Goal: Find specific page/section: Find specific page/section

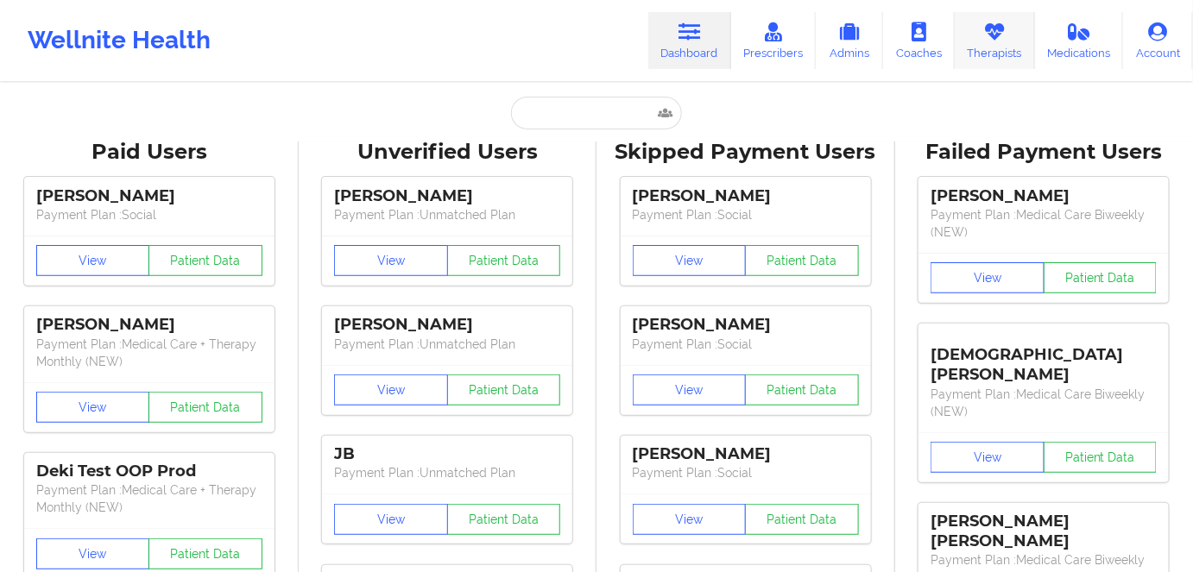
click at [991, 36] on icon at bounding box center [994, 31] width 22 height 19
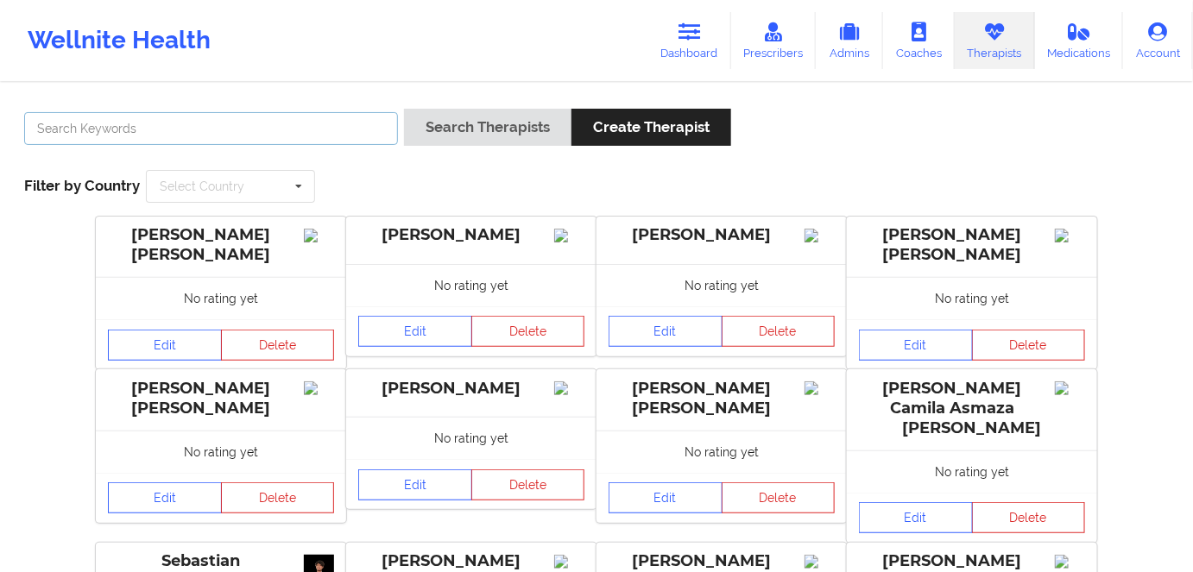
click at [159, 118] on input "text" at bounding box center [211, 128] width 374 height 33
paste input "HELEN LEHMAN"
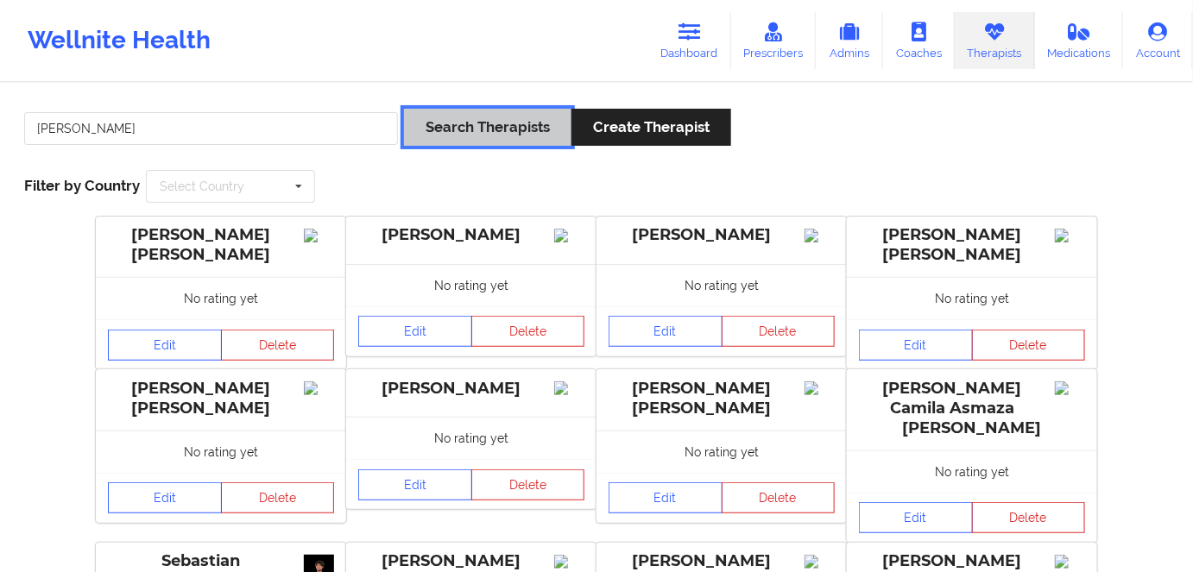
click at [456, 127] on button "Search Therapists" at bounding box center [487, 127] width 167 height 37
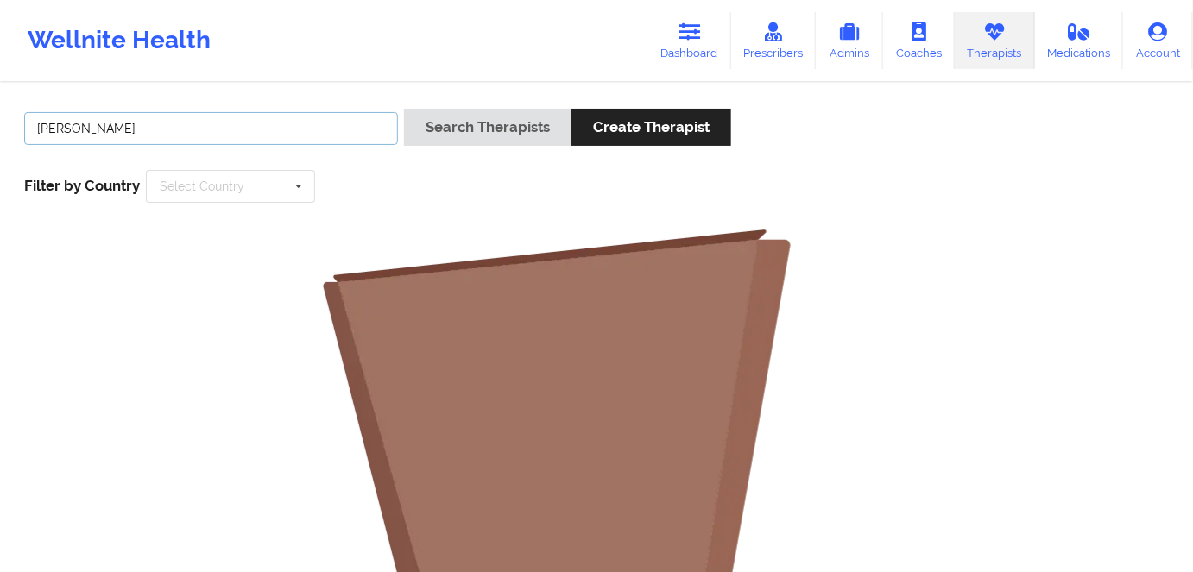
click at [50, 129] on input "HELEN LEHMAN" at bounding box center [211, 128] width 374 height 33
type input "LEHMAN"
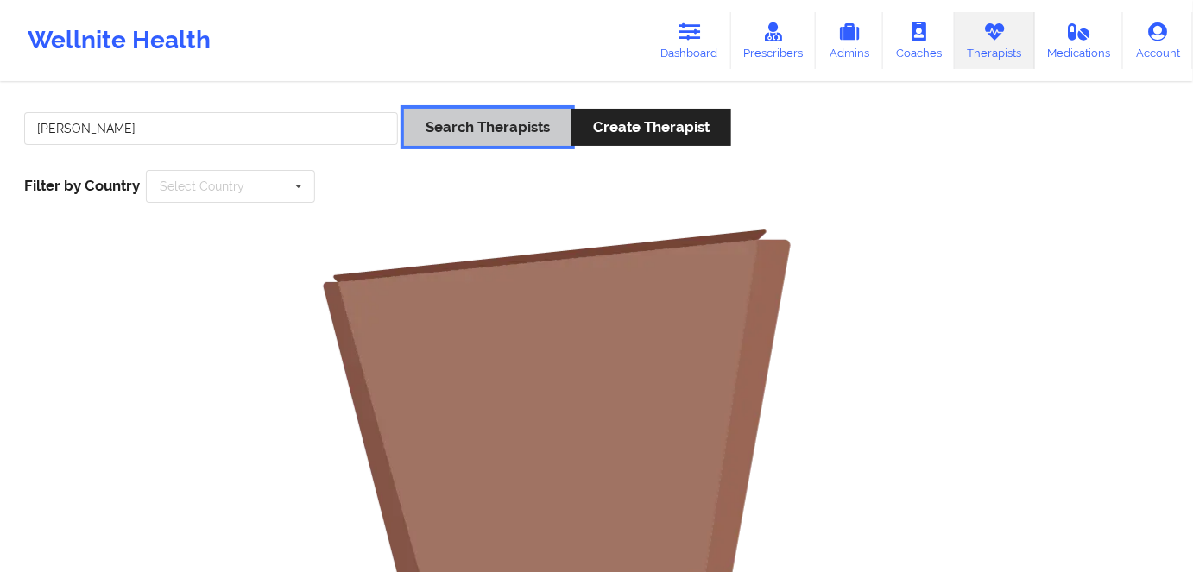
click at [457, 125] on button "Search Therapists" at bounding box center [487, 127] width 167 height 37
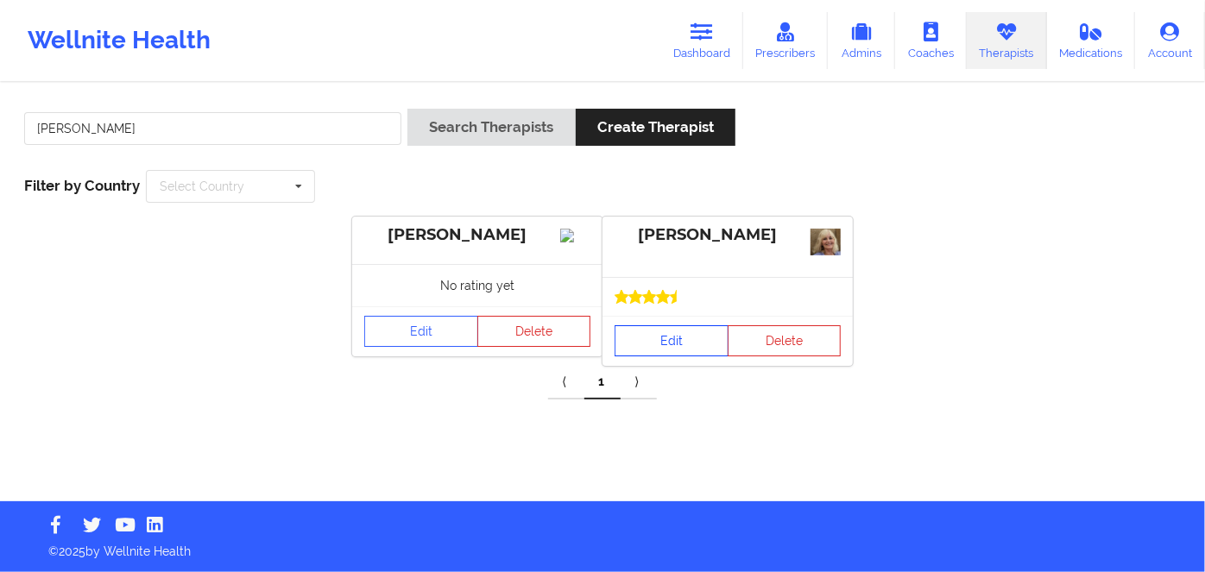
click at [655, 325] on link "Edit" at bounding box center [671, 340] width 114 height 31
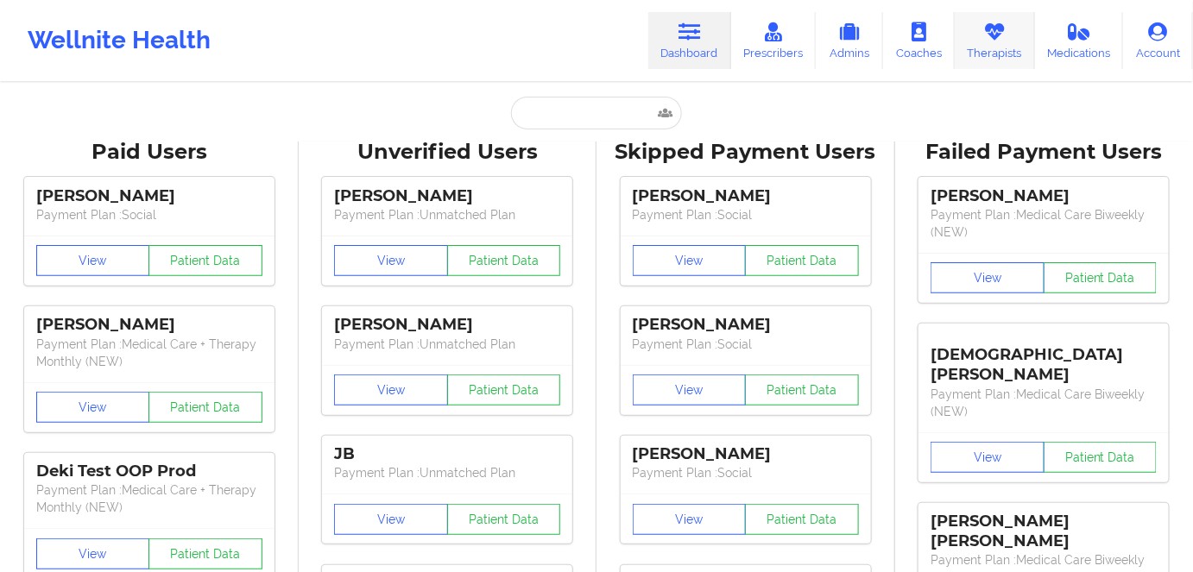
click at [988, 47] on link "Therapists" at bounding box center [994, 40] width 80 height 57
